Goal: Information Seeking & Learning: Learn about a topic

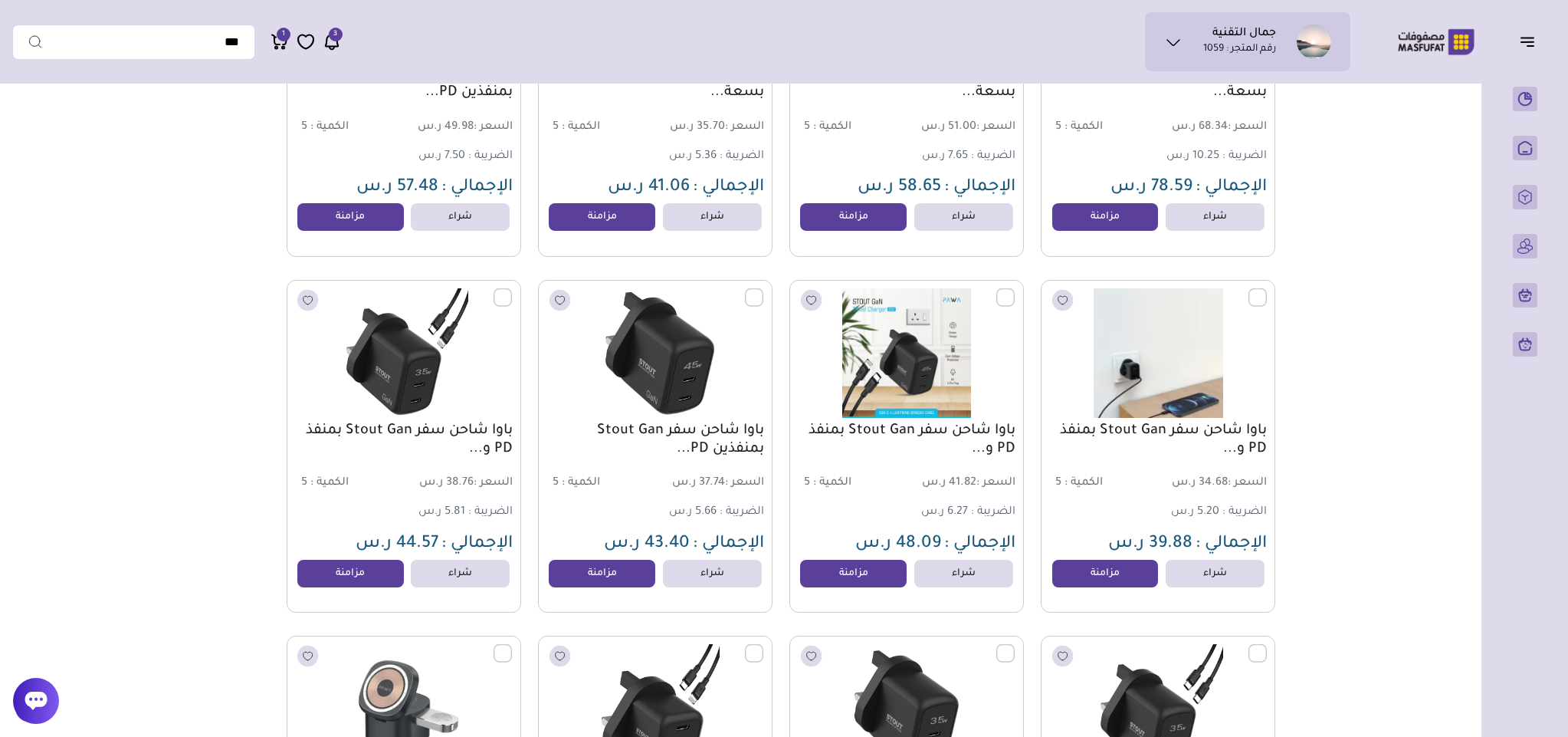
scroll to position [12075, 0]
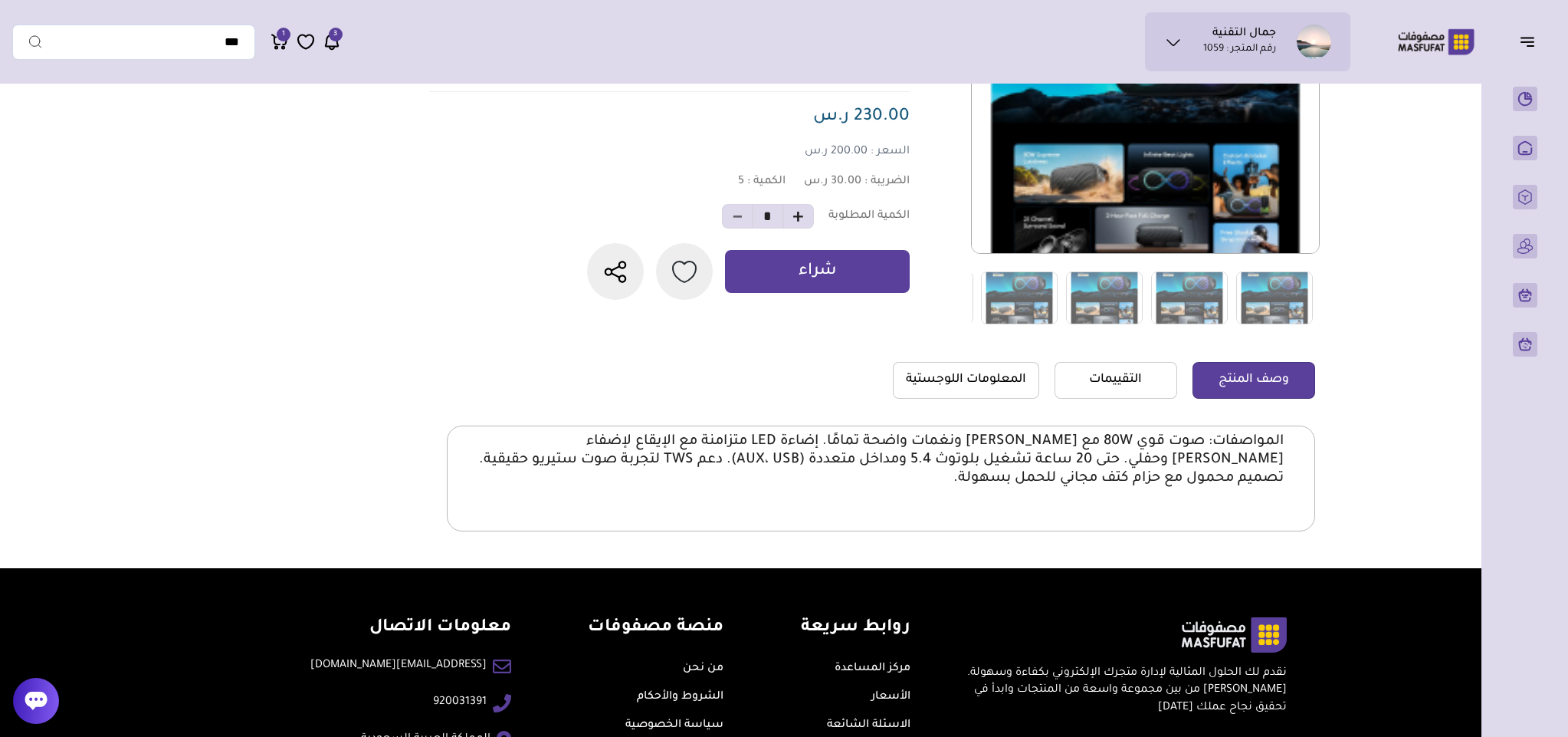
scroll to position [230, 0]
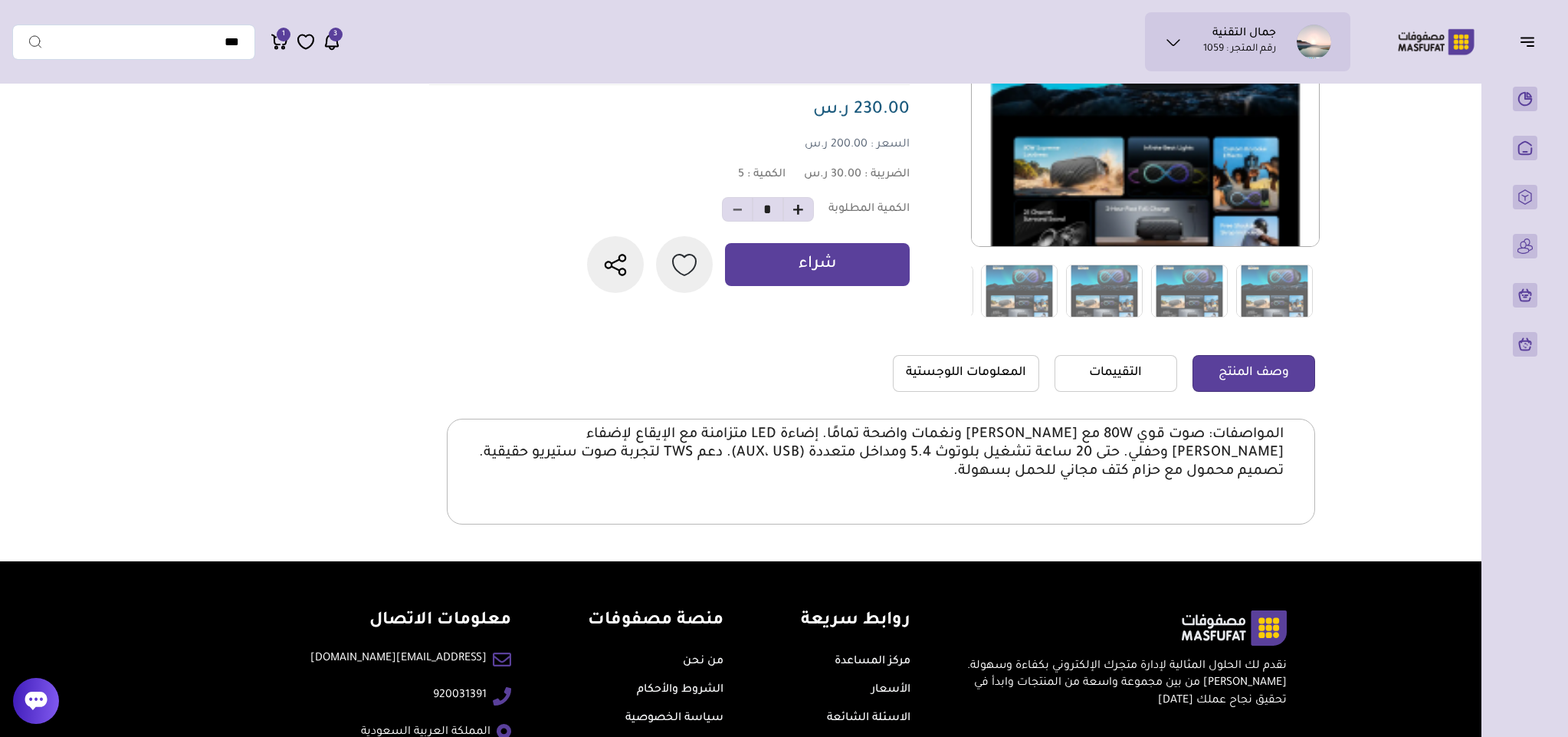
click at [967, 350] on section "0 0 السعر :" at bounding box center [881, 273] width 868 height 577
click at [967, 366] on link "المعلومات اللوجستية" at bounding box center [966, 373] width 147 height 37
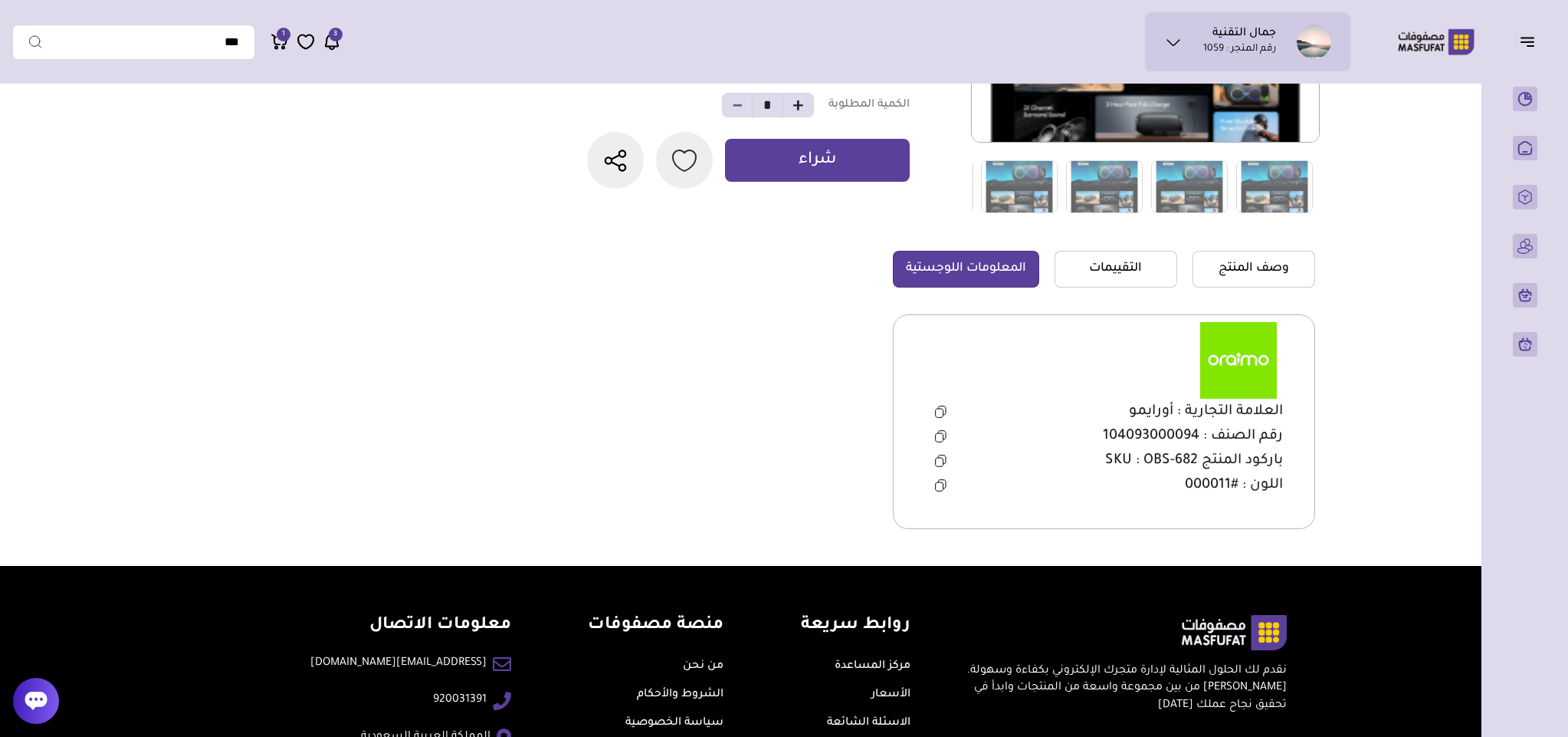
scroll to position [454, 0]
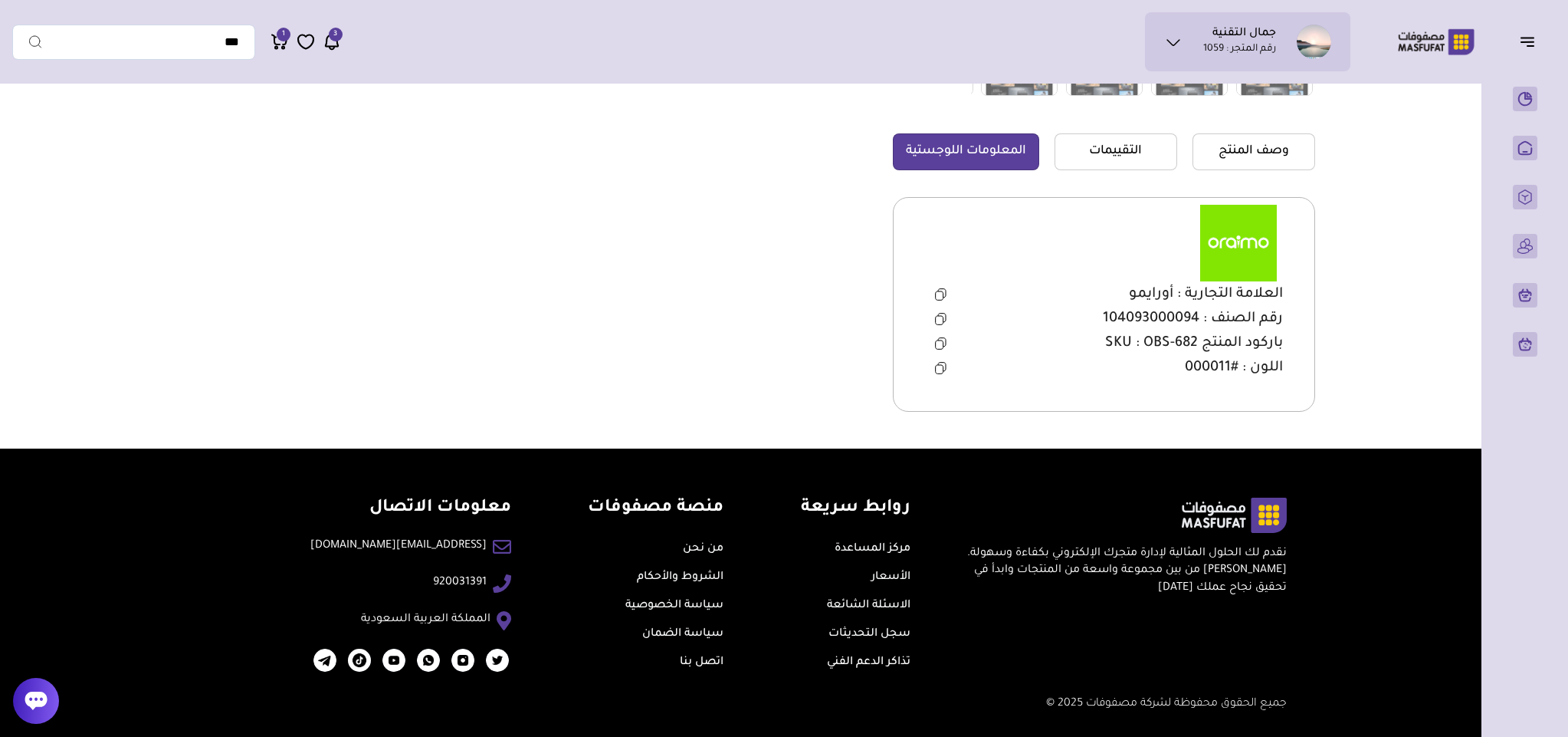
click at [937, 315] on icon at bounding box center [940, 319] width 11 height 12
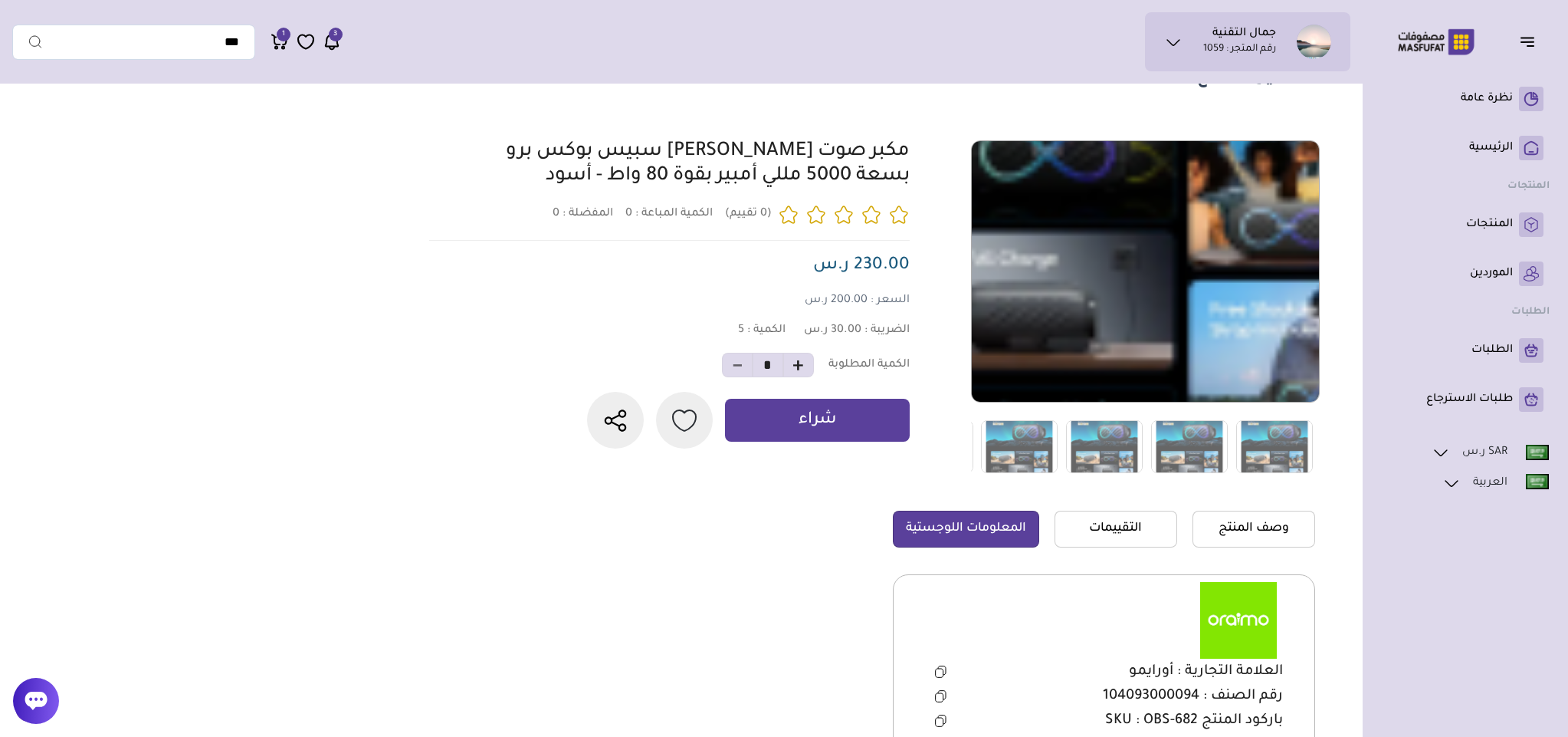
scroll to position [115, 0]
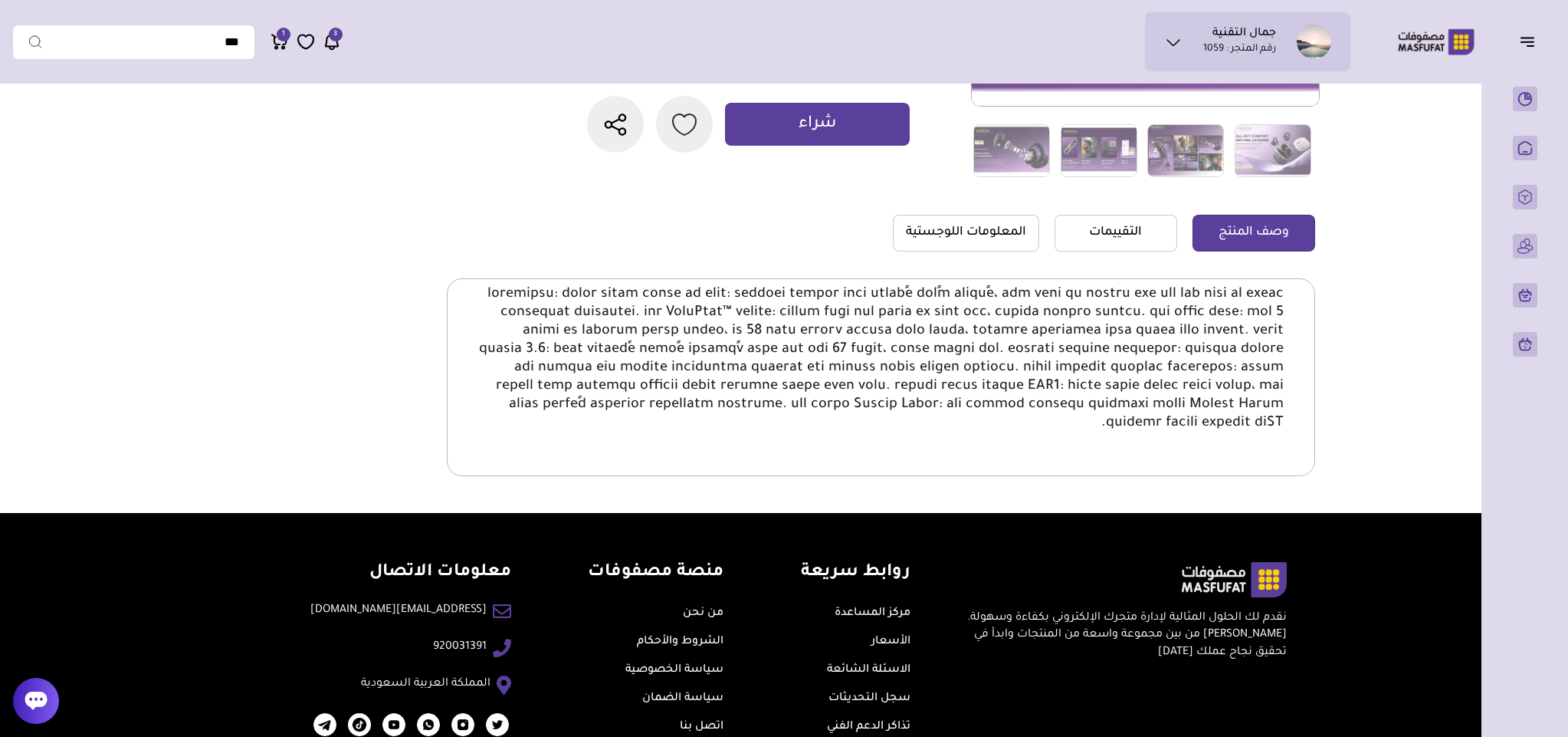
scroll to position [460, 0]
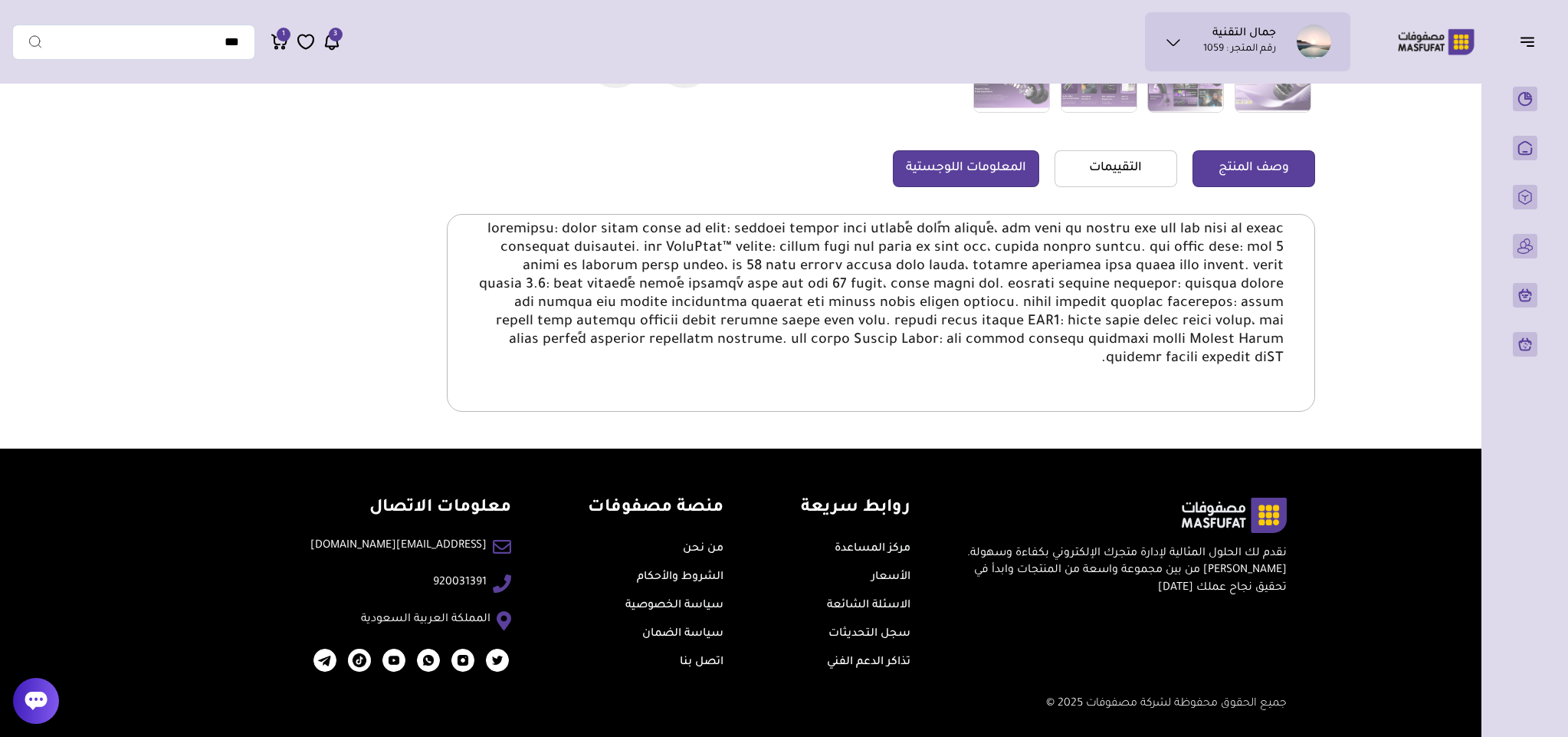
click at [1003, 150] on link "المعلومات اللوجستية" at bounding box center [966, 168] width 147 height 37
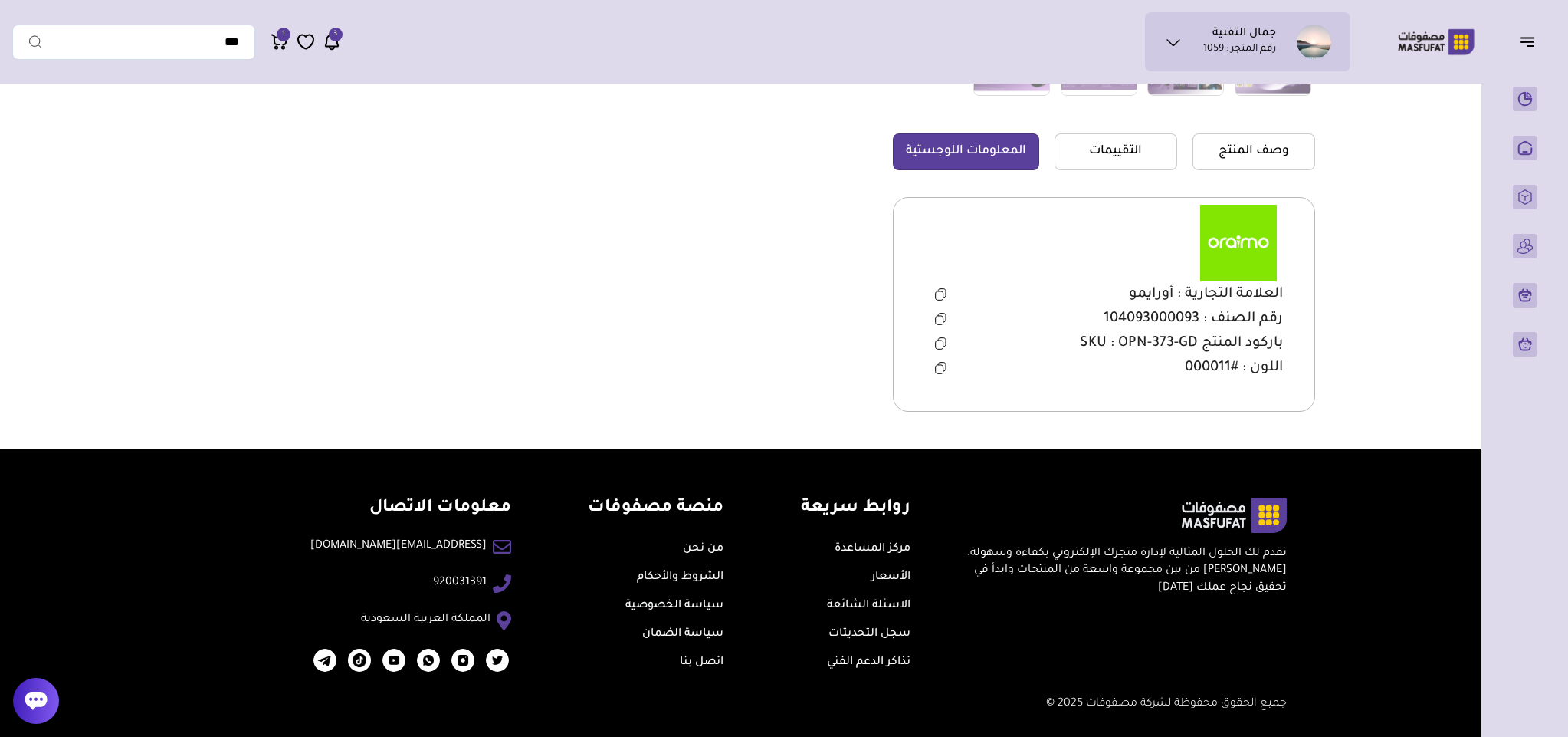
scroll to position [454, 0]
click at [943, 321] on icon at bounding box center [940, 319] width 11 height 12
click at [937, 341] on icon at bounding box center [940, 343] width 11 height 12
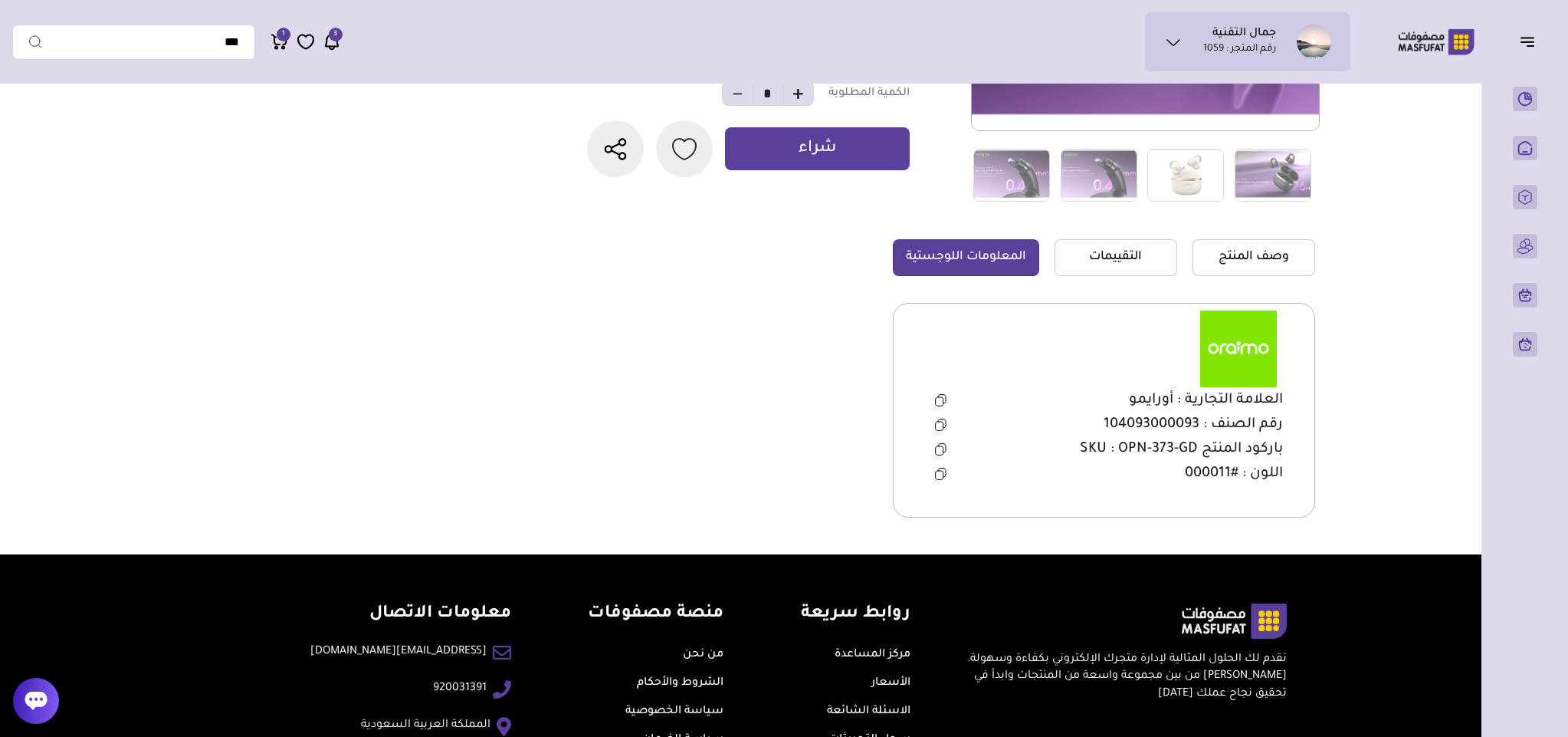
scroll to position [109, 0]
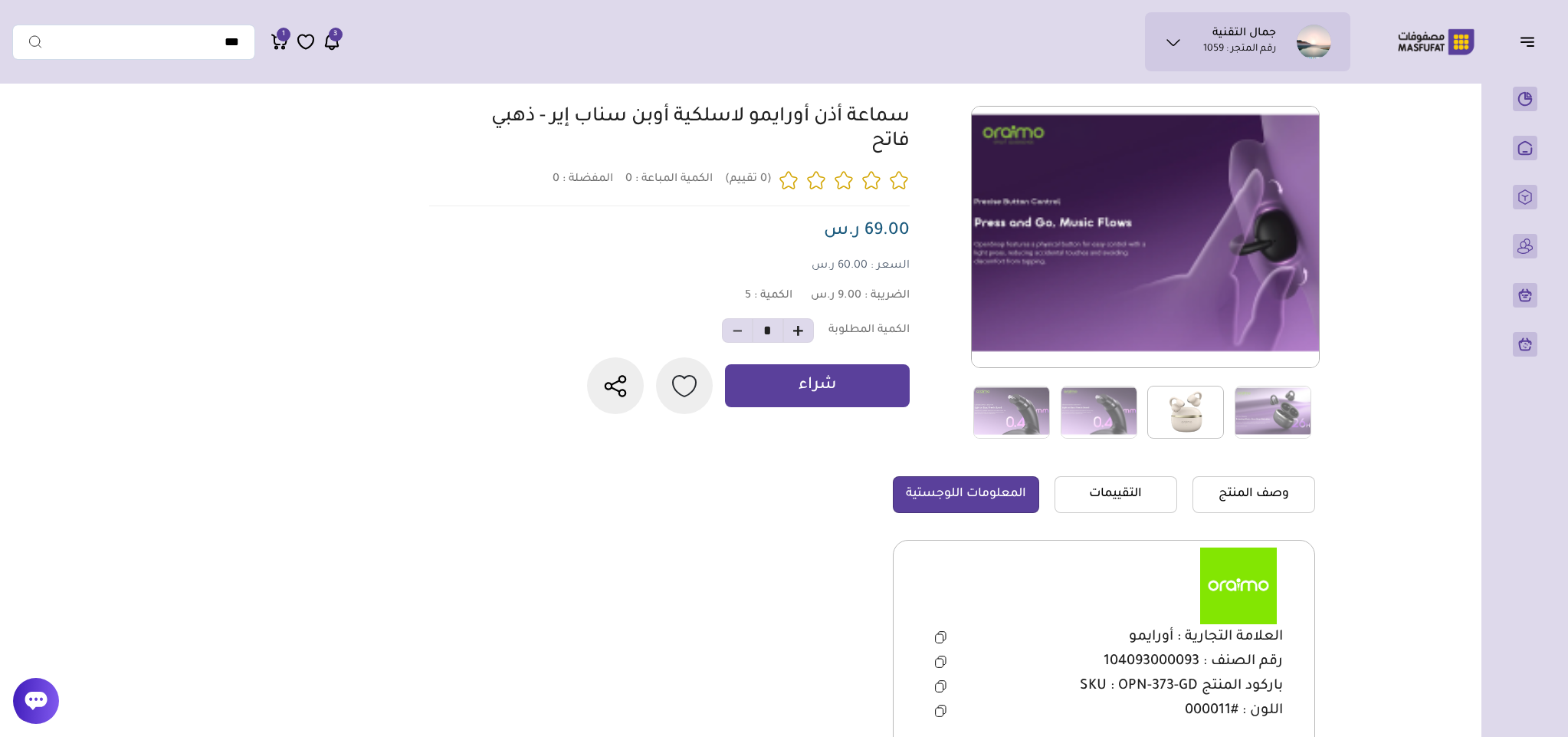
click at [1203, 407] on img at bounding box center [1185, 412] width 76 height 53
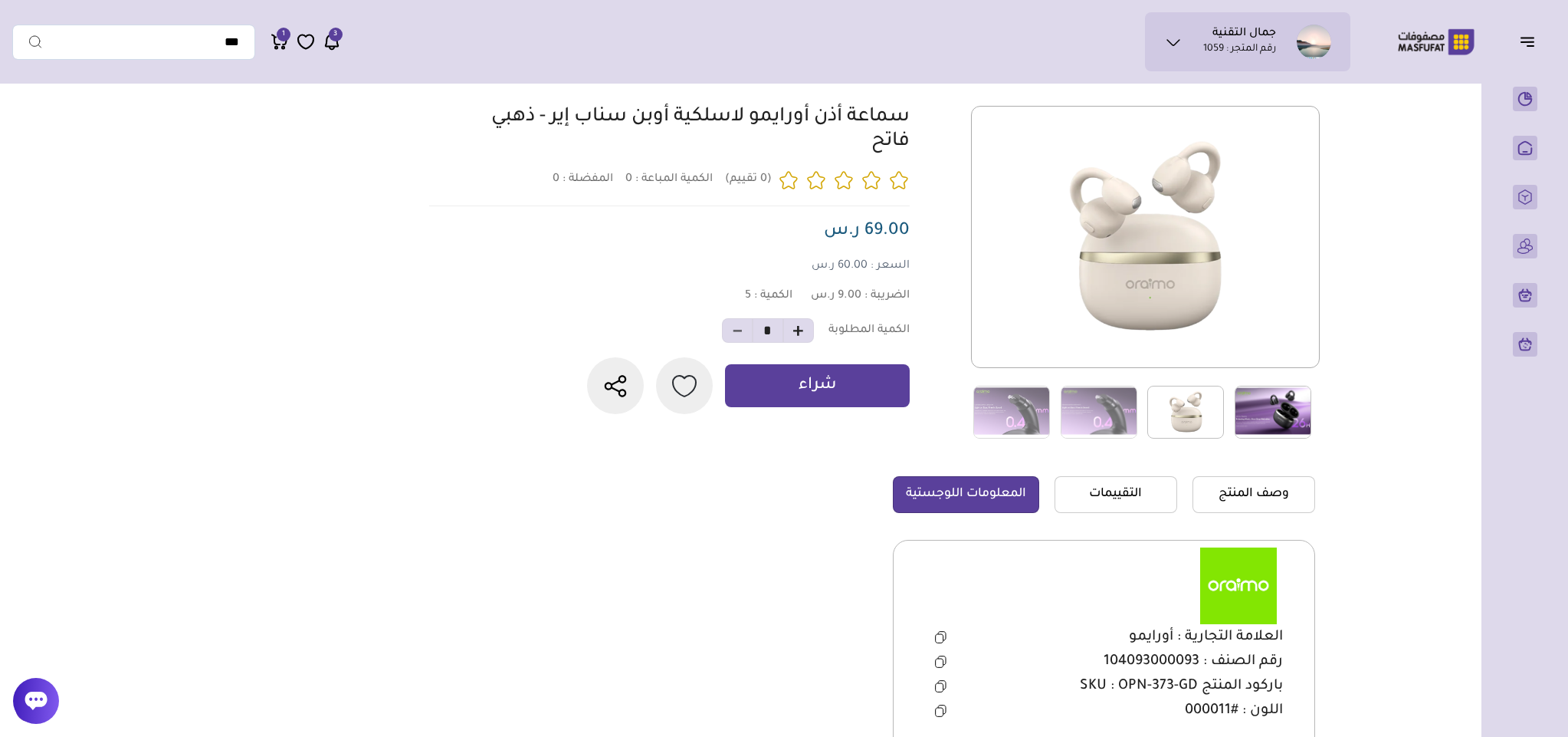
click at [1264, 396] on img at bounding box center [1273, 412] width 76 height 53
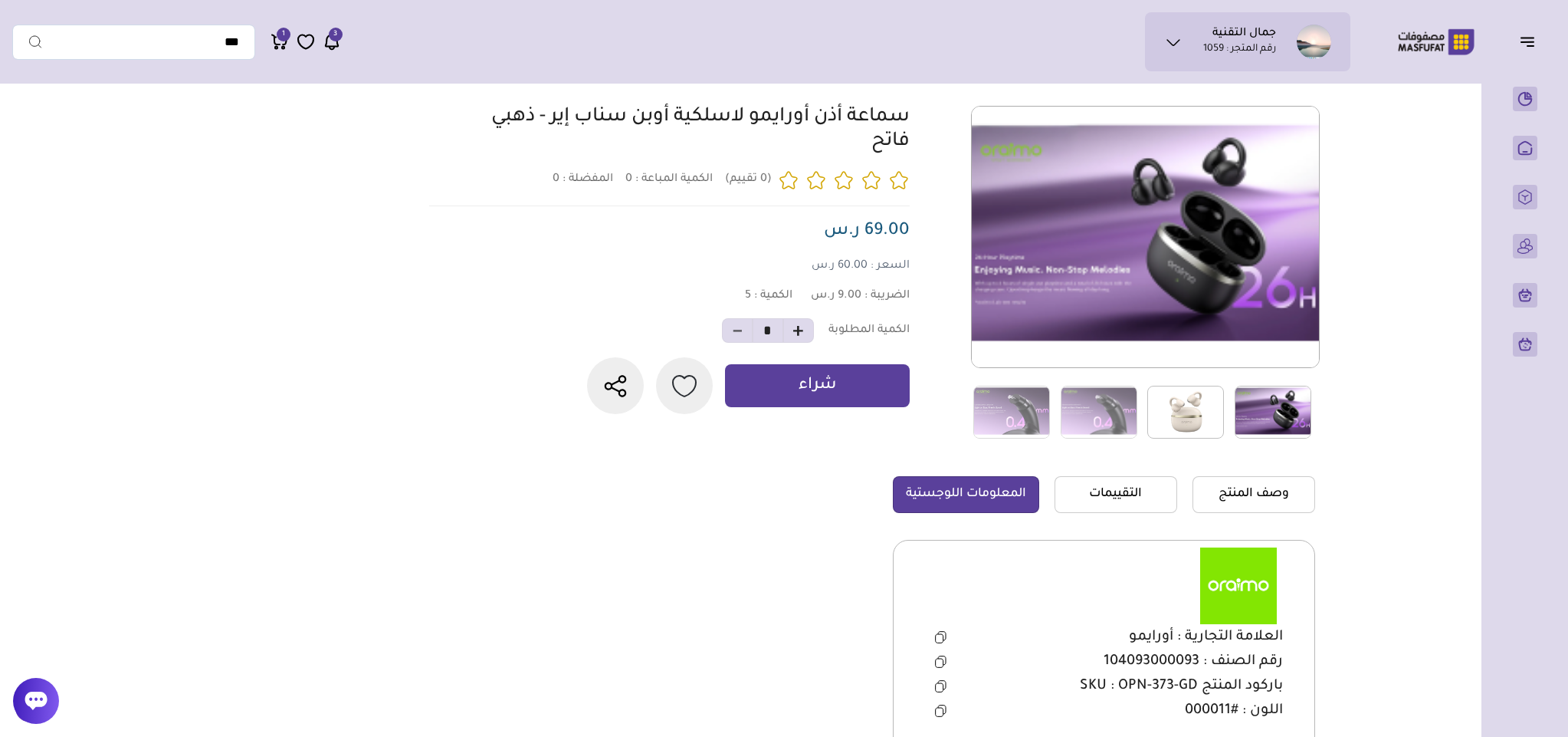
click at [1190, 405] on img at bounding box center [1185, 412] width 76 height 53
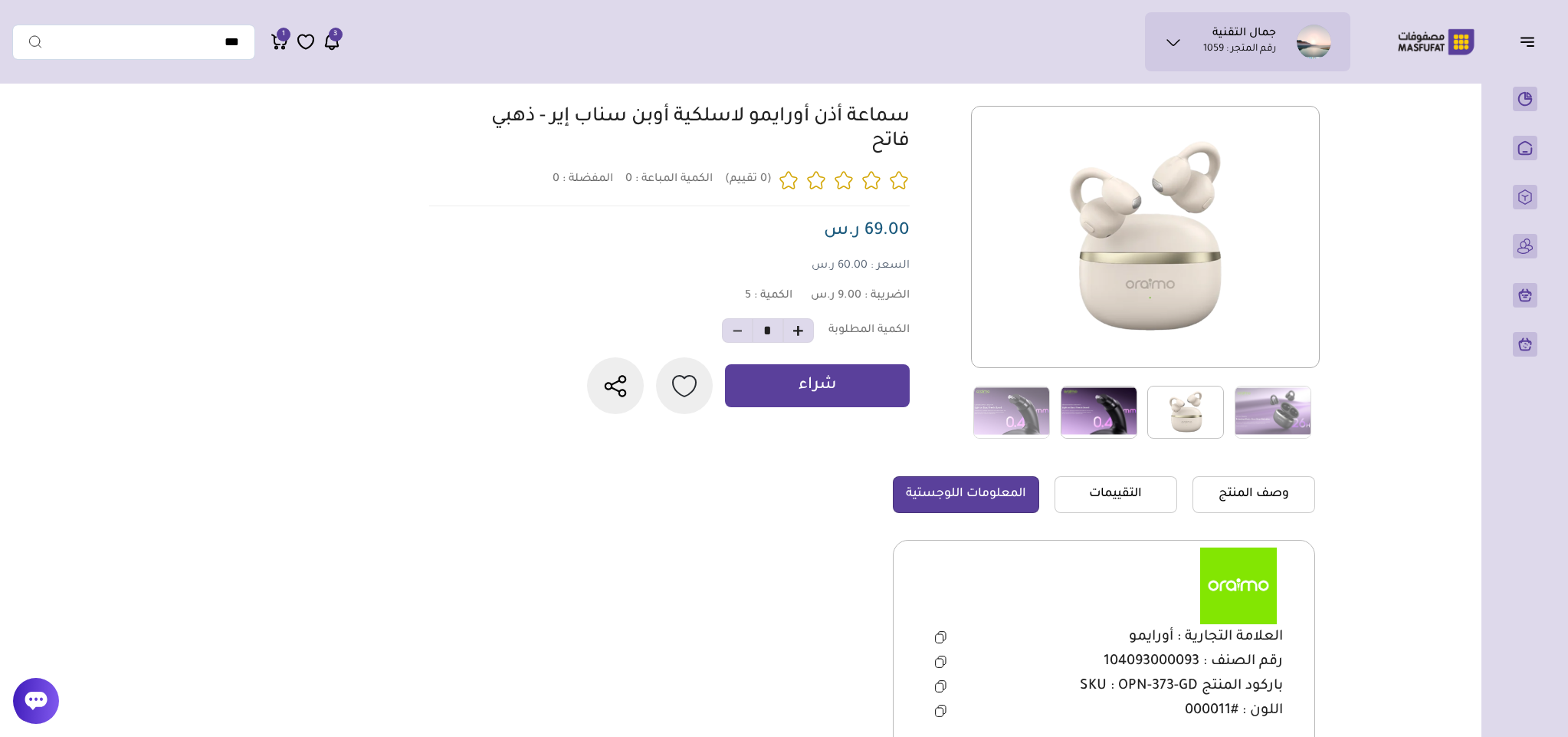
click at [1125, 416] on img at bounding box center [1099, 412] width 76 height 53
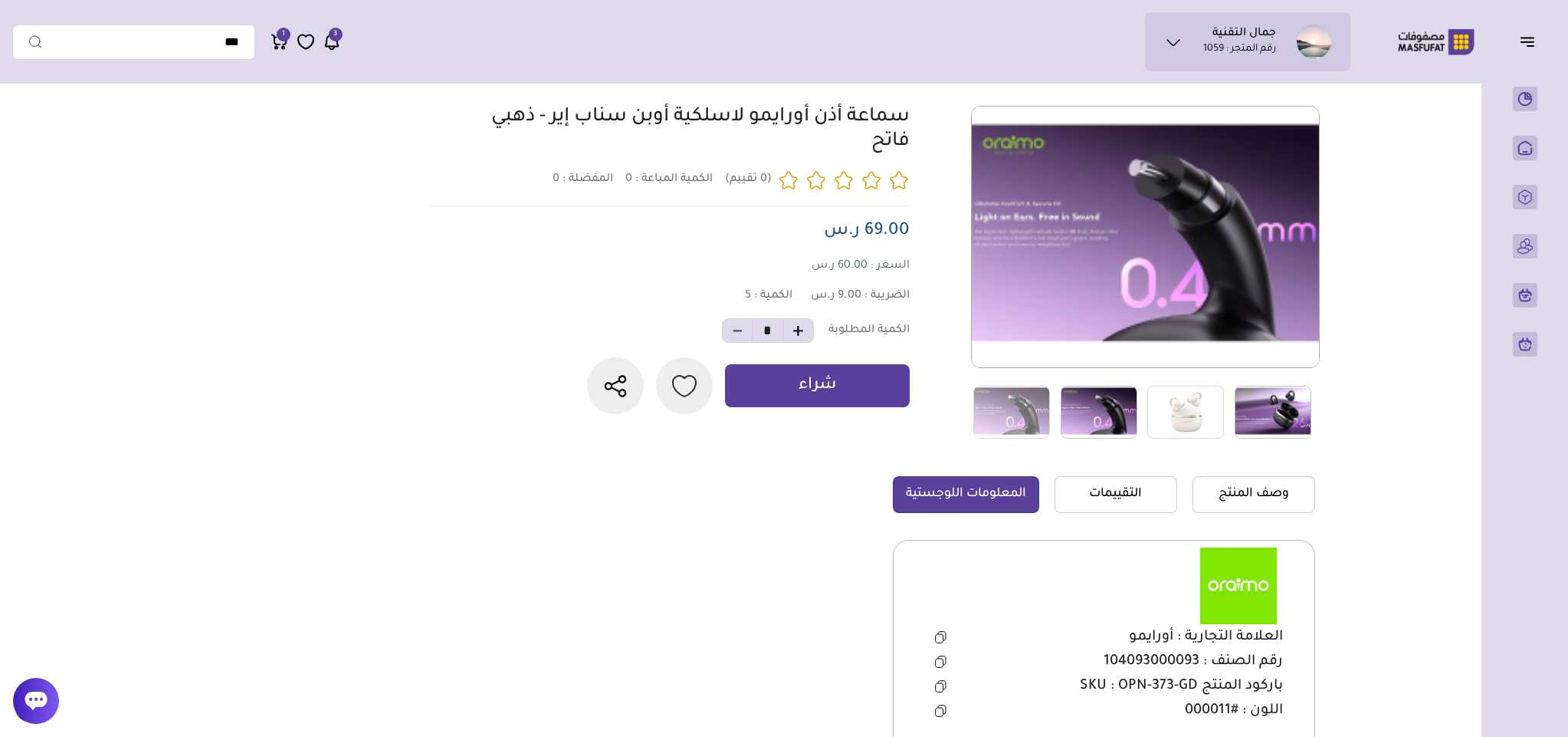
click at [1290, 408] on img at bounding box center [1273, 412] width 76 height 53
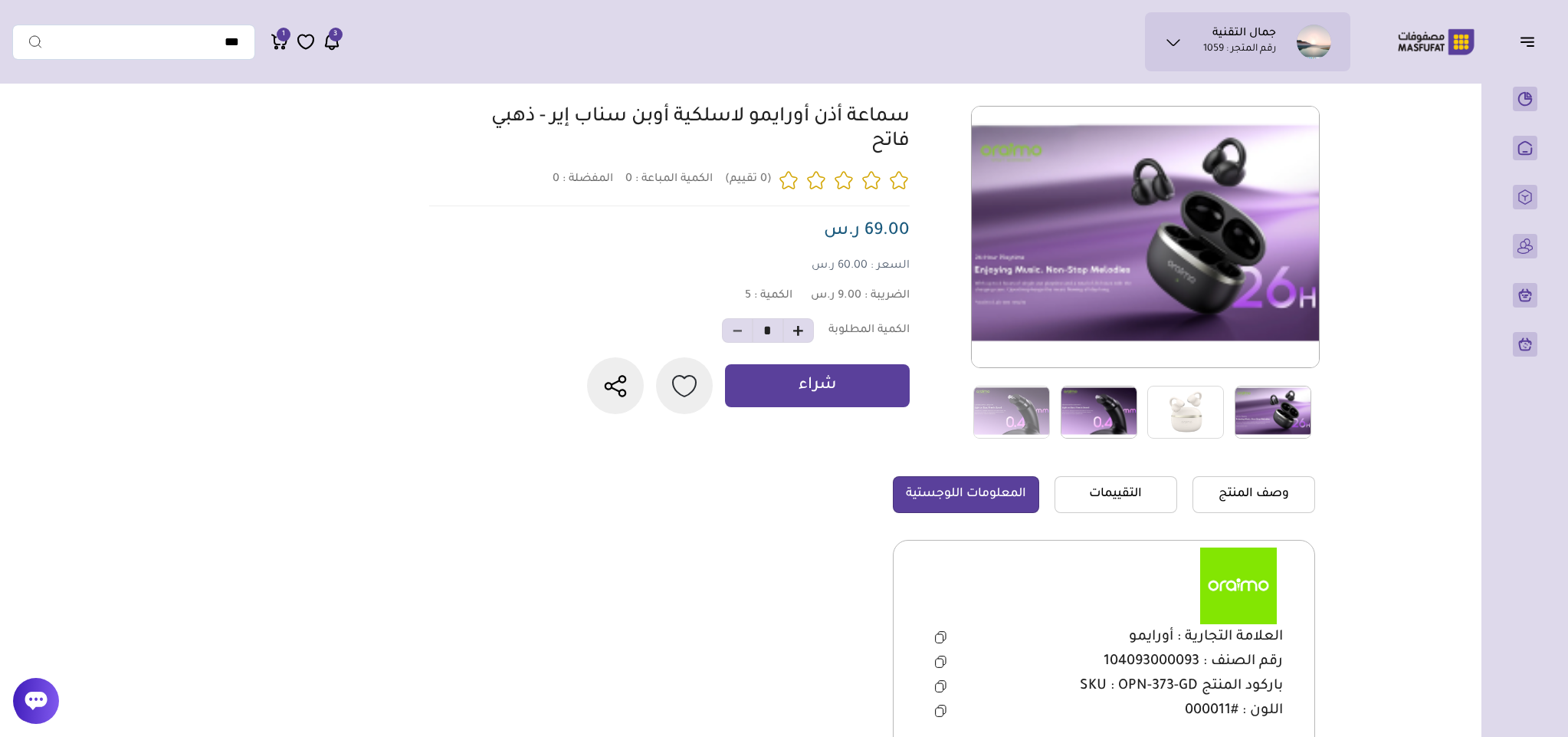
click at [1092, 419] on img at bounding box center [1099, 412] width 76 height 53
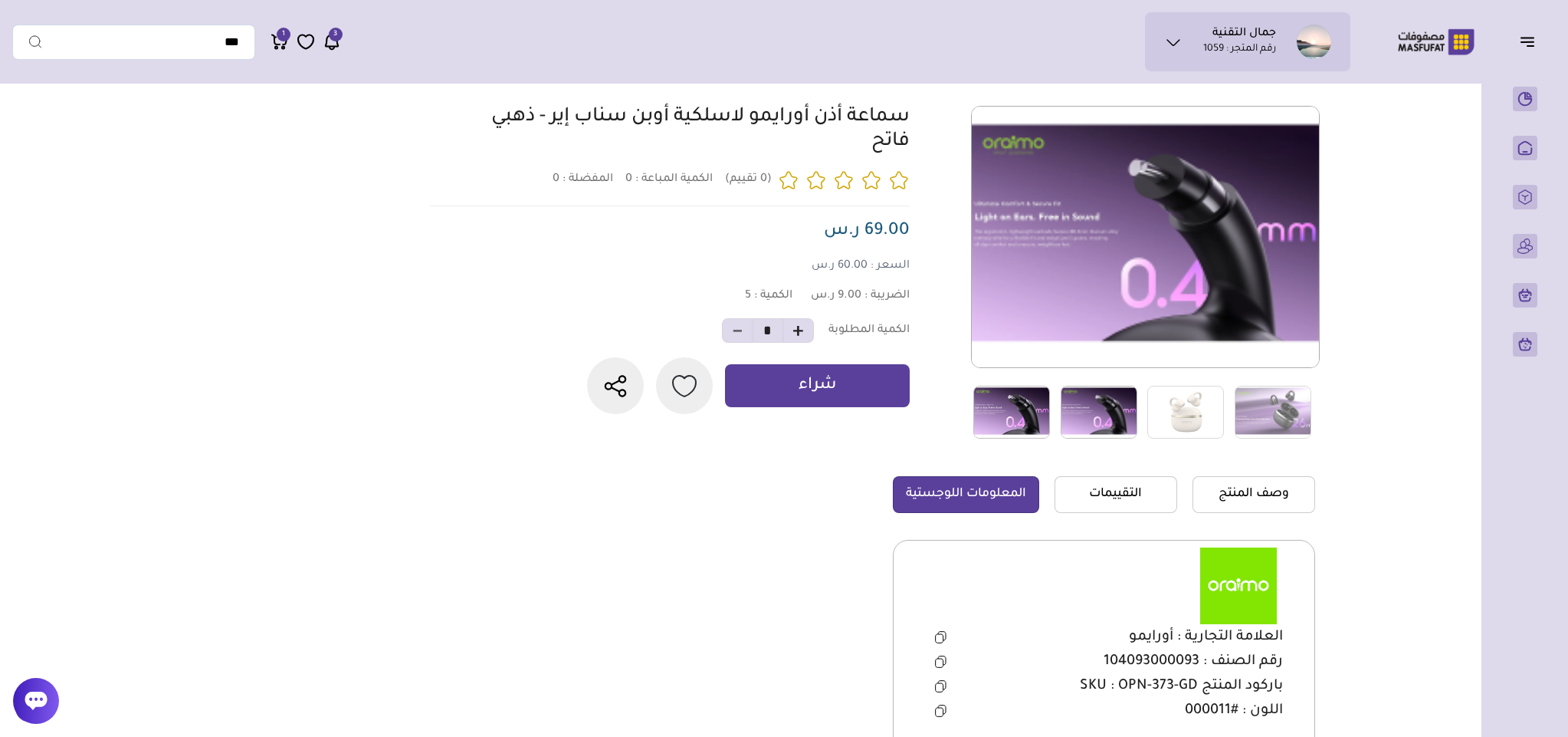
click at [1037, 414] on img at bounding box center [1011, 412] width 76 height 53
click at [1035, 414] on img at bounding box center [1011, 412] width 76 height 53
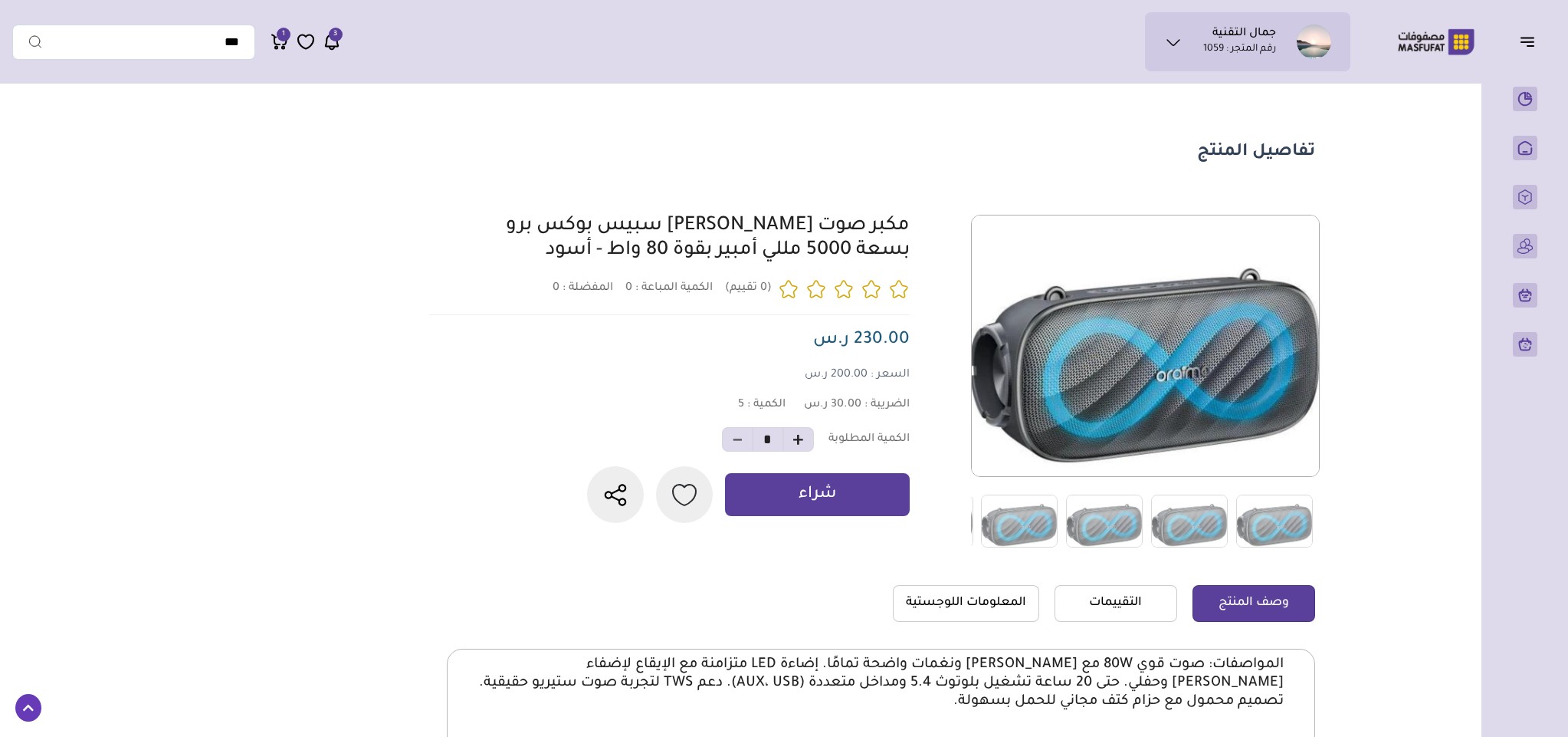
scroll to position [115, 0]
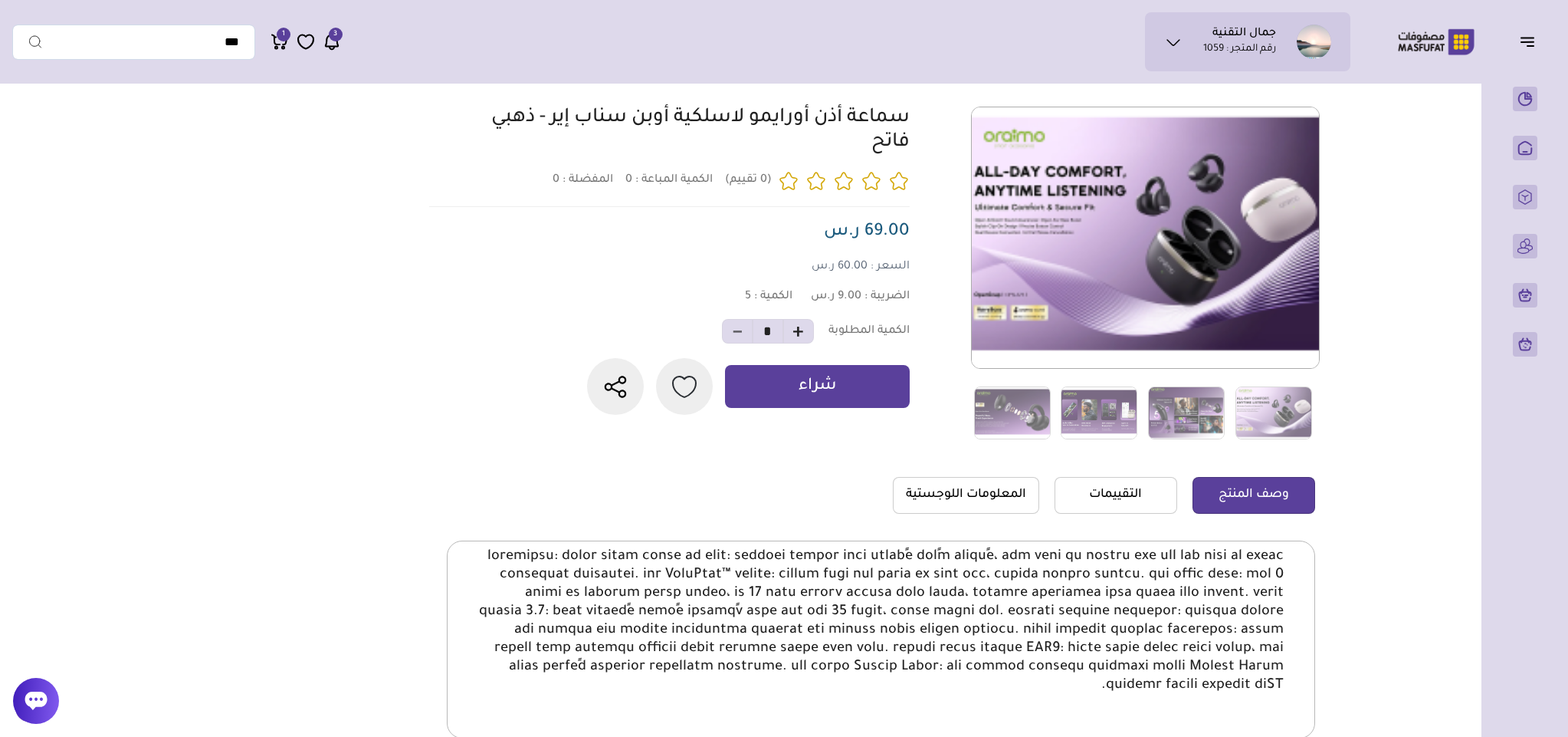
scroll to position [109, 0]
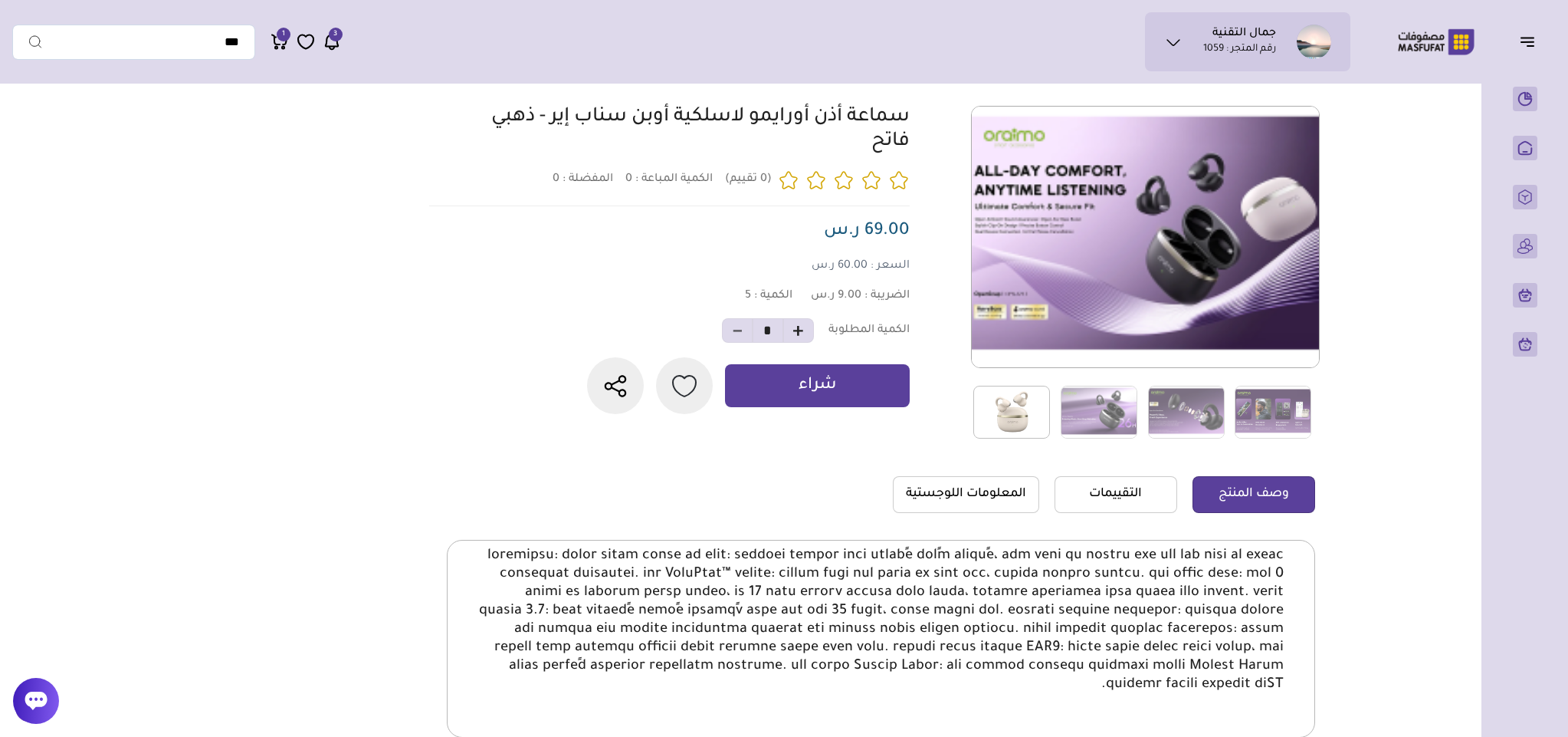
click at [1037, 401] on img at bounding box center [1011, 412] width 76 height 53
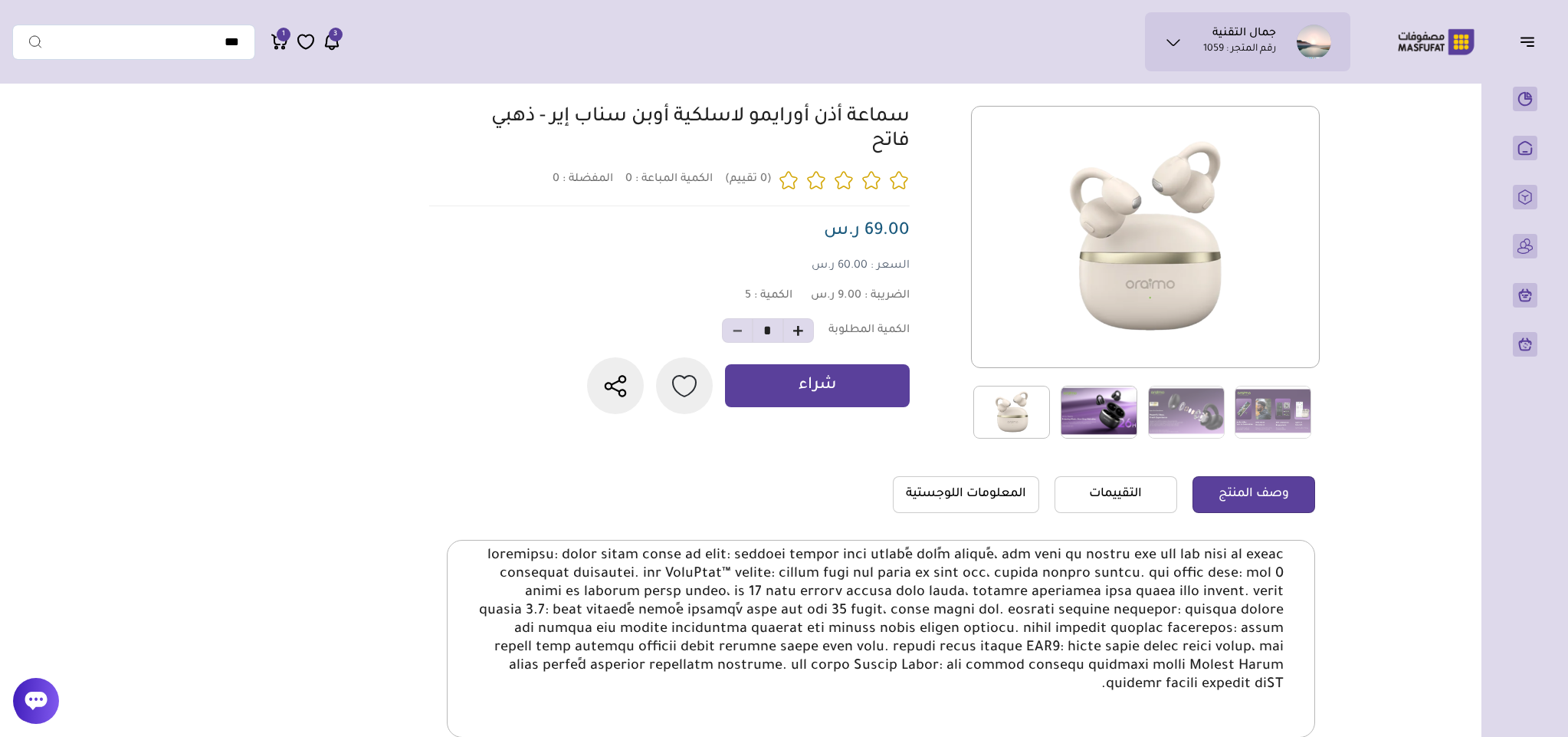
click at [1115, 398] on img at bounding box center [1099, 412] width 76 height 53
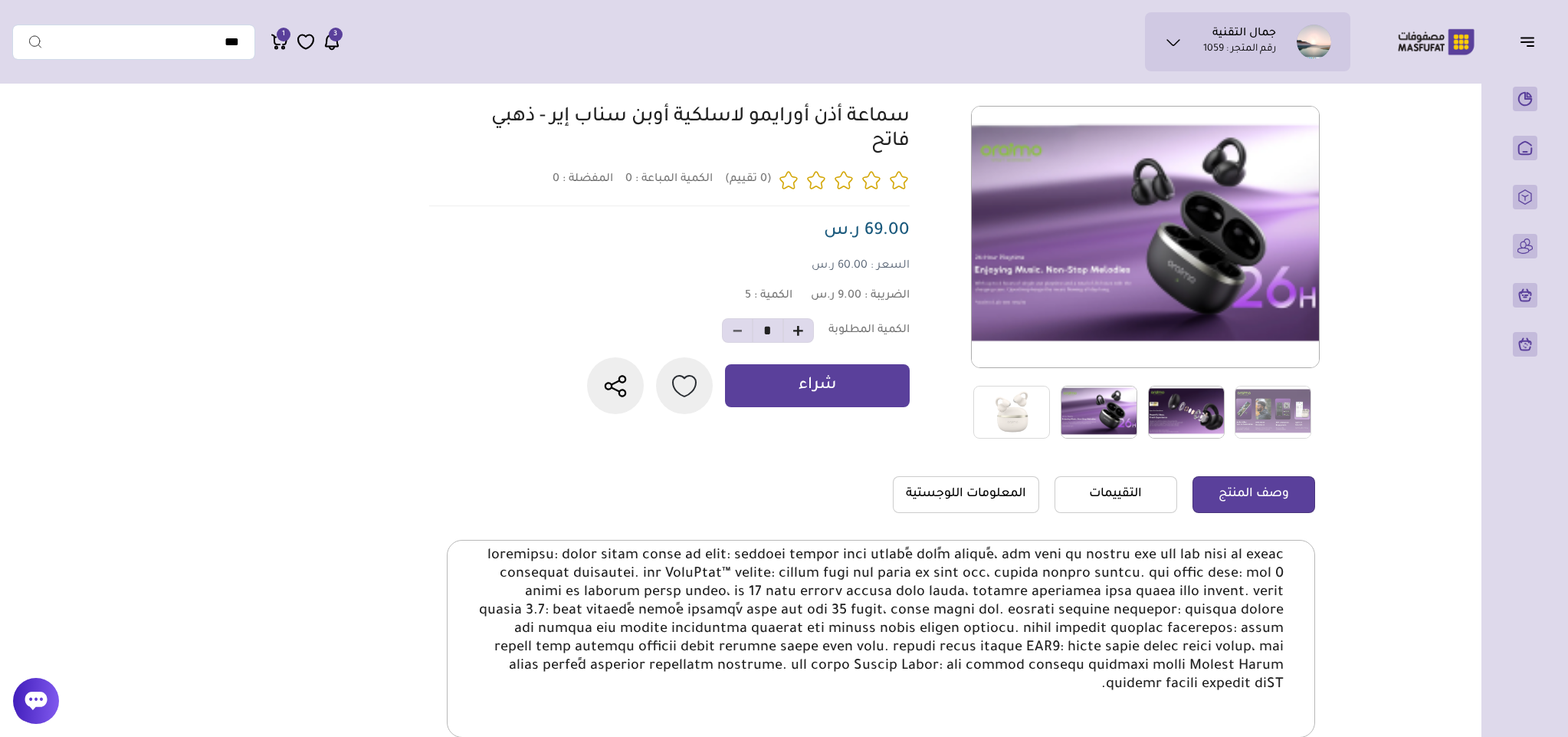
click at [1180, 401] on img at bounding box center [1186, 412] width 76 height 53
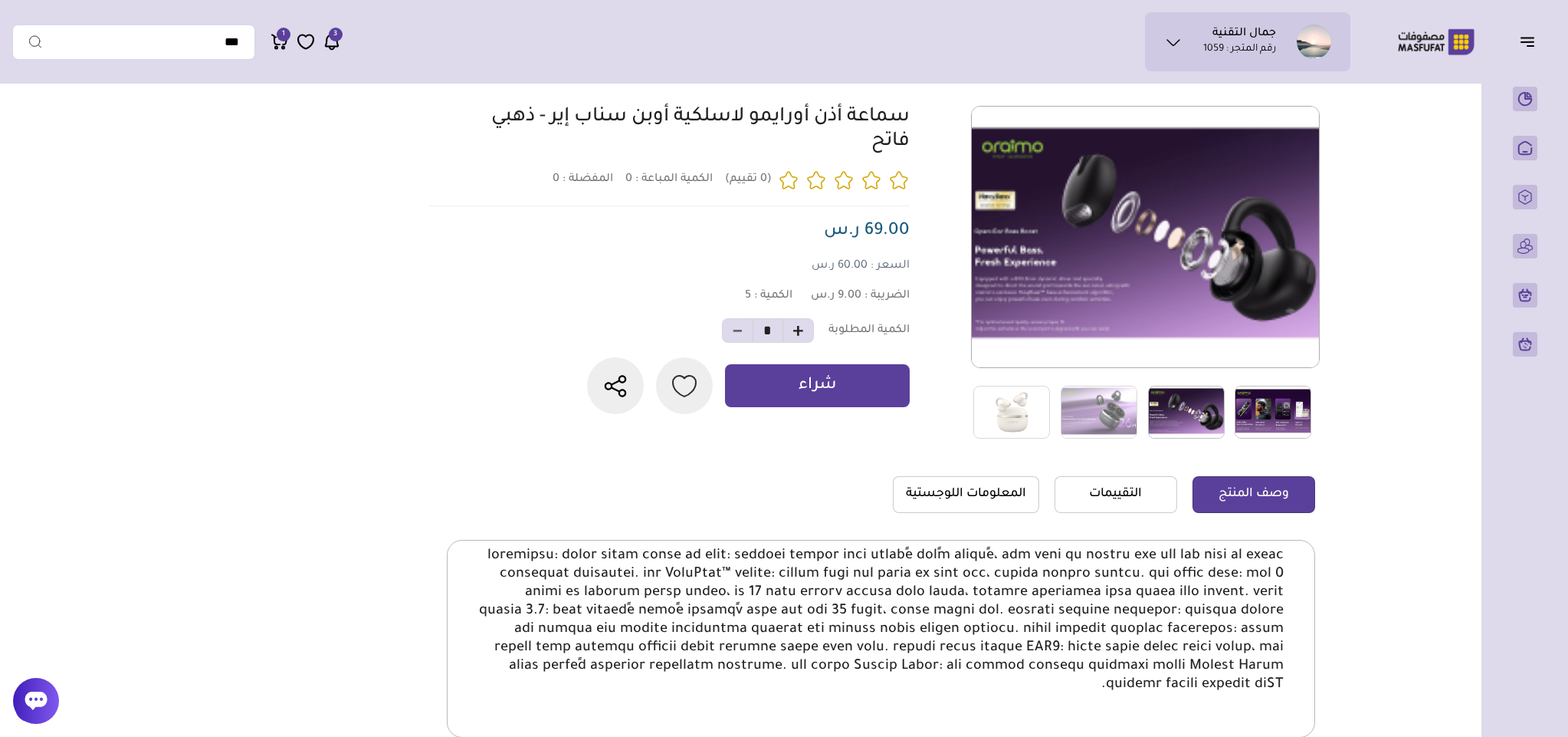
click at [1269, 409] on img at bounding box center [1273, 412] width 76 height 53
